Goal: Transaction & Acquisition: Purchase product/service

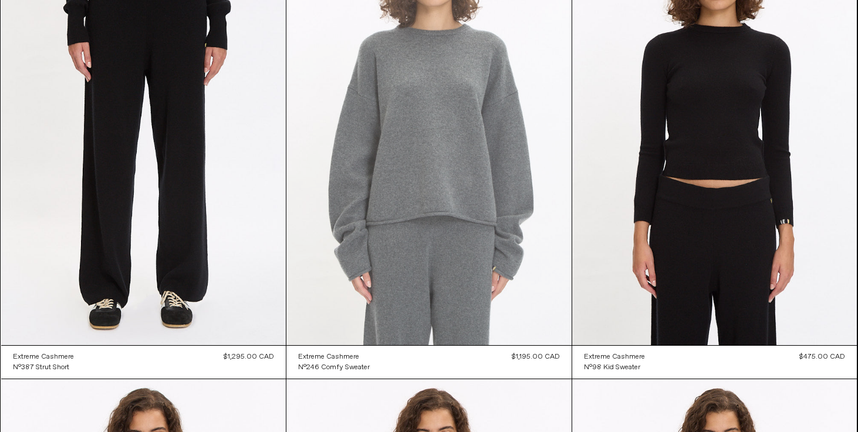
scroll to position [5220, 0]
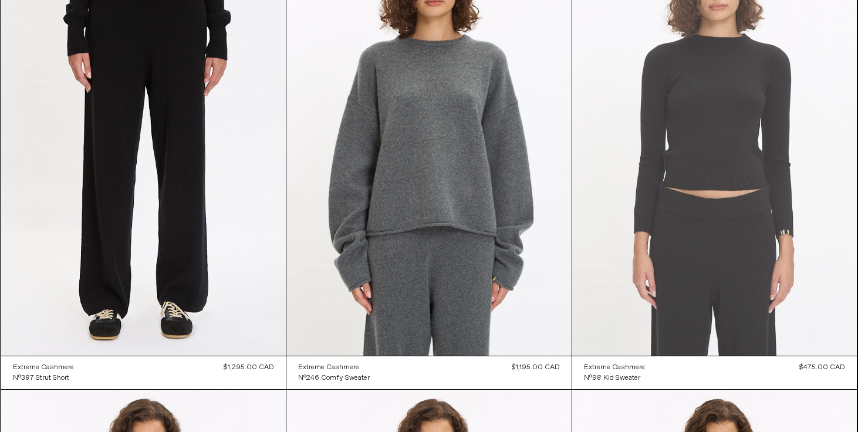
click at [731, 147] on at bounding box center [714, 141] width 285 height 427
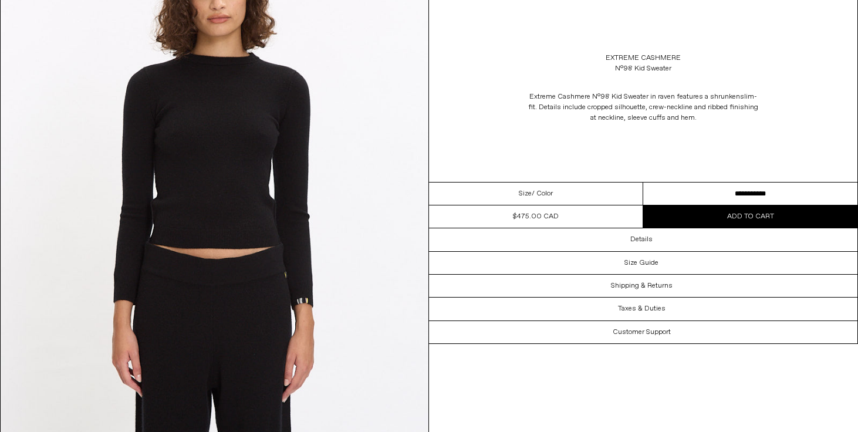
scroll to position [144, 0]
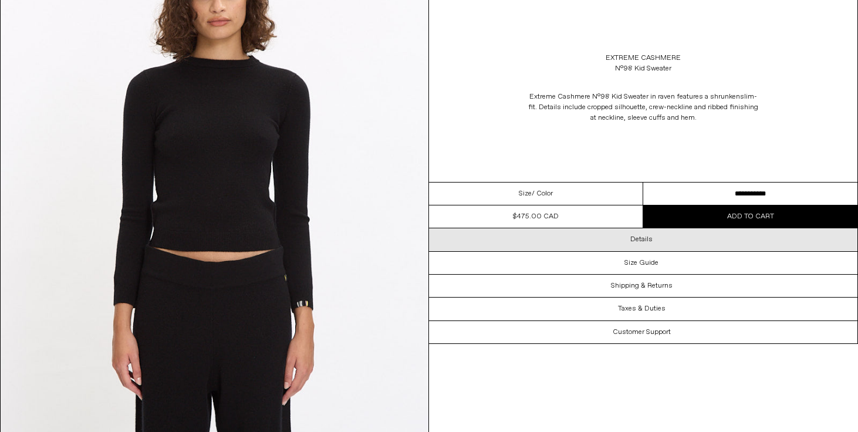
click at [635, 240] on h3 "Details" at bounding box center [642, 239] width 22 height 8
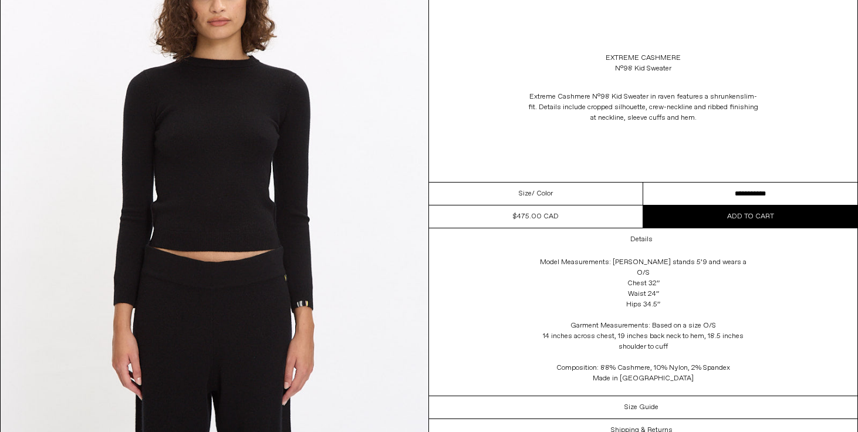
click at [766, 219] on span "Add to cart" at bounding box center [750, 216] width 47 height 9
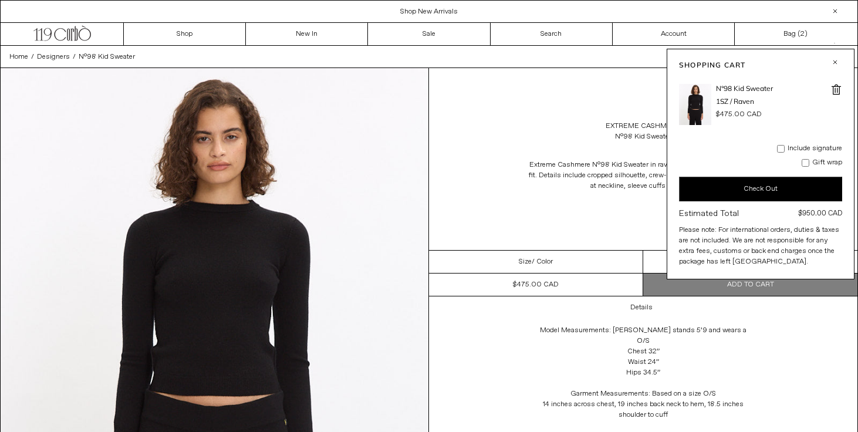
scroll to position [3, 0]
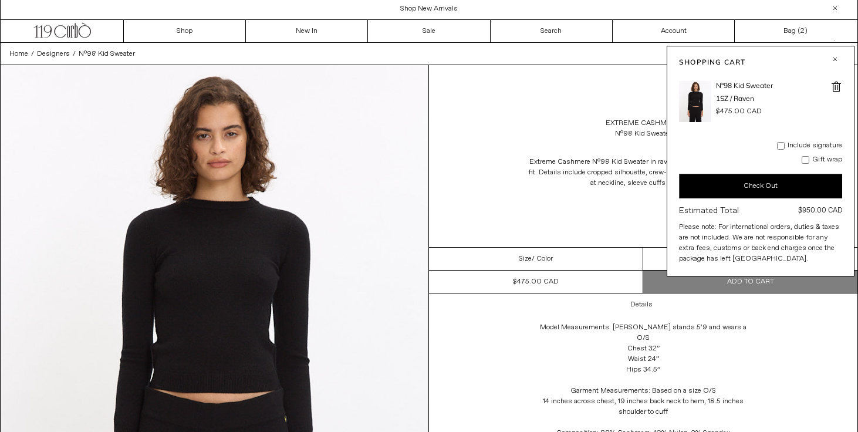
click at [752, 177] on button "Check Out" at bounding box center [760, 186] width 163 height 25
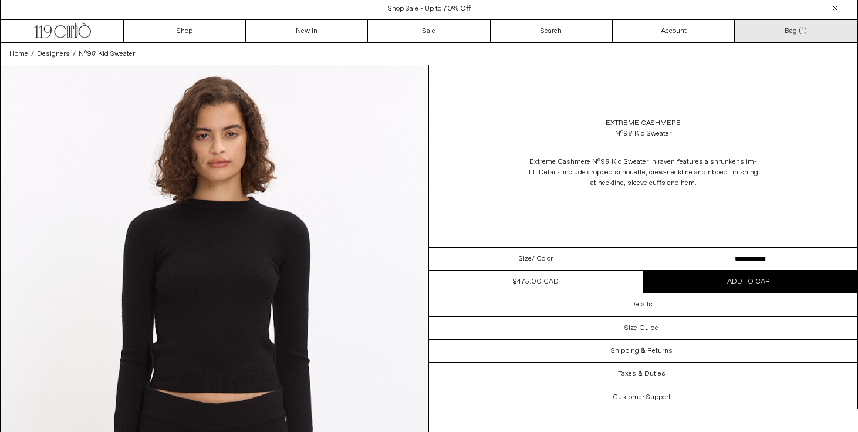
click at [794, 32] on link "Bag ( 1 )" at bounding box center [796, 31] width 122 height 22
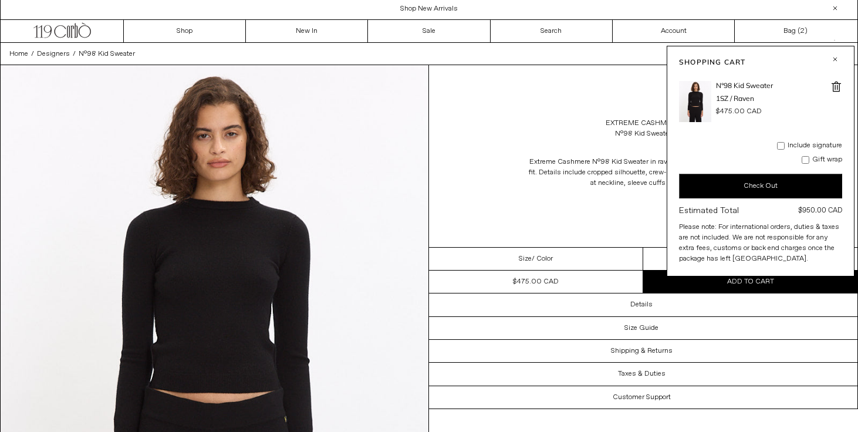
click at [836, 87] on span at bounding box center [837, 87] width 12 height 12
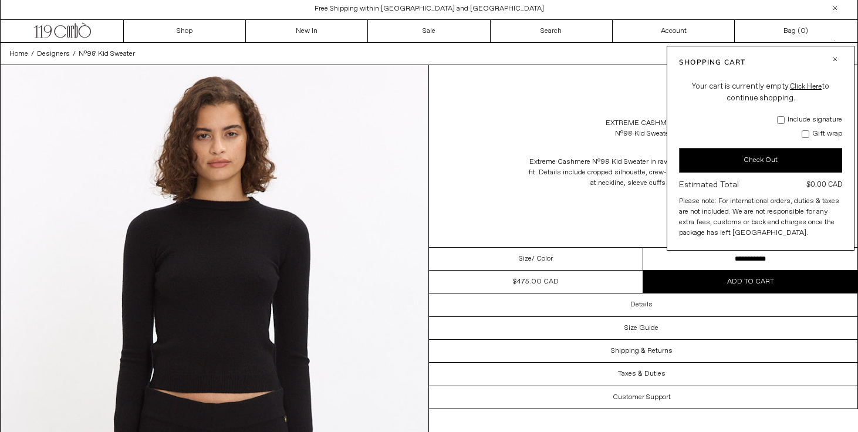
click at [743, 282] on span "Add to cart" at bounding box center [750, 281] width 47 height 9
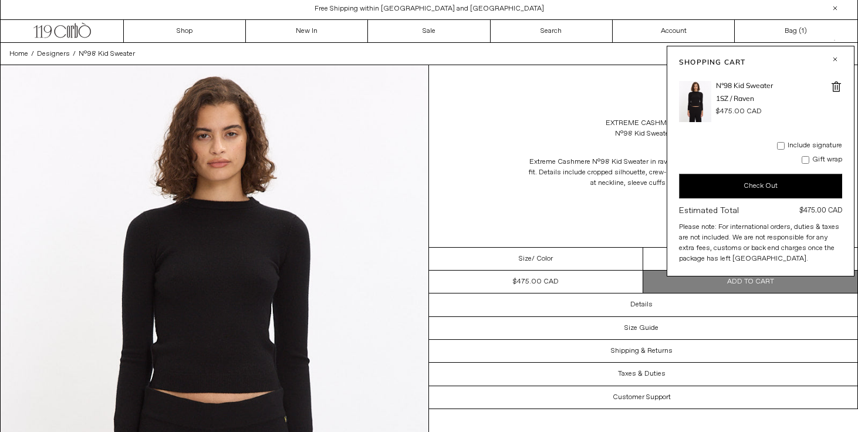
click at [837, 57] on button "button" at bounding box center [835, 59] width 14 height 14
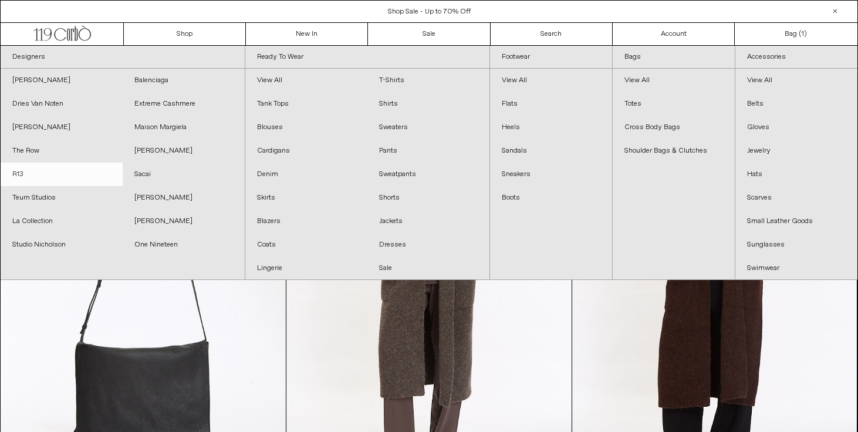
click at [22, 176] on link "R13" at bounding box center [62, 174] width 122 height 23
